Goal: Find specific page/section

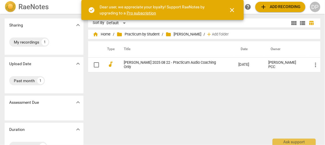
click at [233, 10] on span "close" at bounding box center [232, 10] width 7 height 7
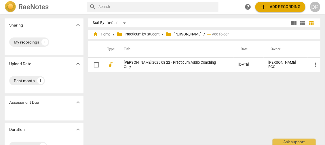
click at [32, 10] on h2 "RaeNotes" at bounding box center [33, 7] width 30 height 8
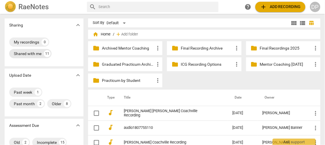
click at [34, 55] on div "Shared with me" at bounding box center [28, 54] width 28 height 6
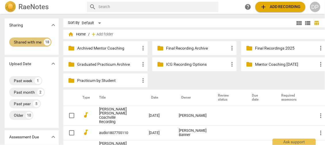
click at [24, 42] on div "Shared with me" at bounding box center [28, 42] width 28 height 6
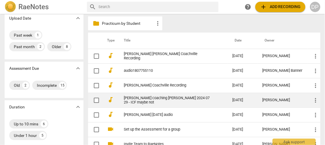
scroll to position [57, 0]
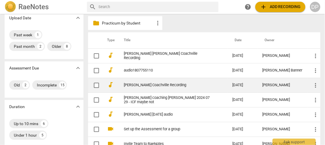
click at [148, 83] on link "[PERSON_NAME] Coachville Recording" at bounding box center [168, 85] width 88 height 4
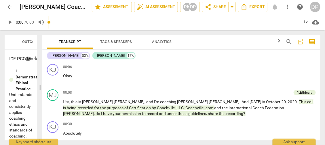
drag, startPoint x: 163, startPoint y: 81, endPoint x: 39, endPoint y: 97, distance: 124.4
click at [39, 97] on span at bounding box center [39, 87] width 3 height 115
click at [104, 55] on div "[PERSON_NAME]" at bounding box center [111, 56] width 28 height 6
